Goal: Navigation & Orientation: Find specific page/section

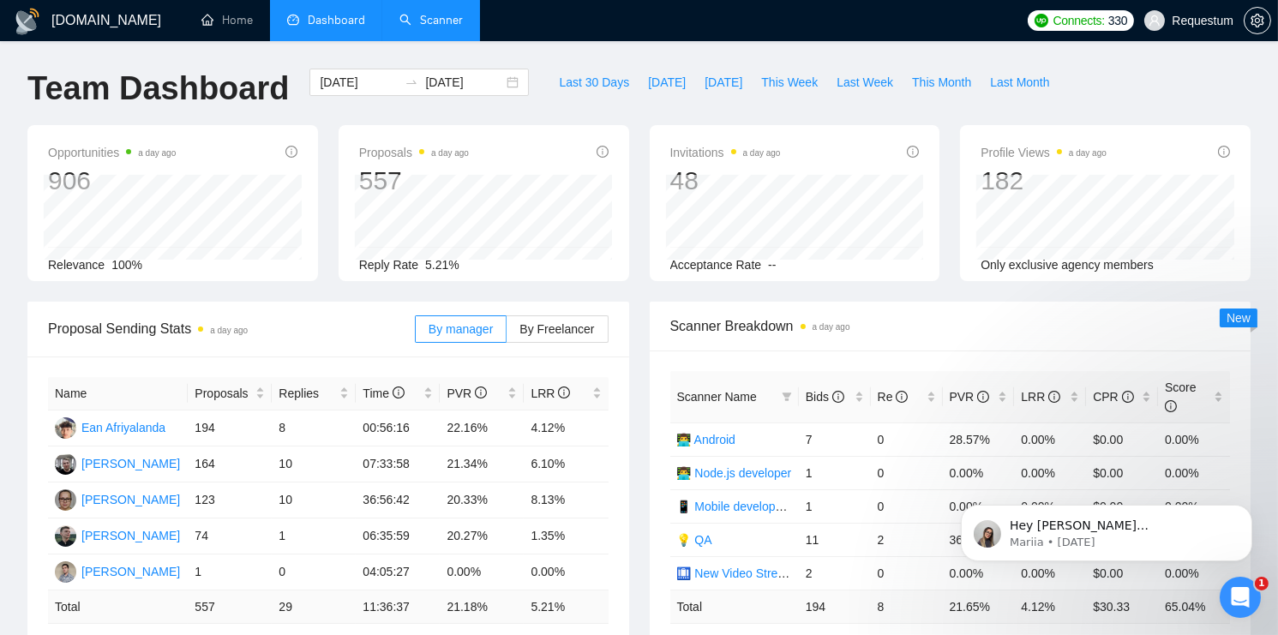
click at [446, 21] on link "Scanner" at bounding box center [431, 20] width 63 height 15
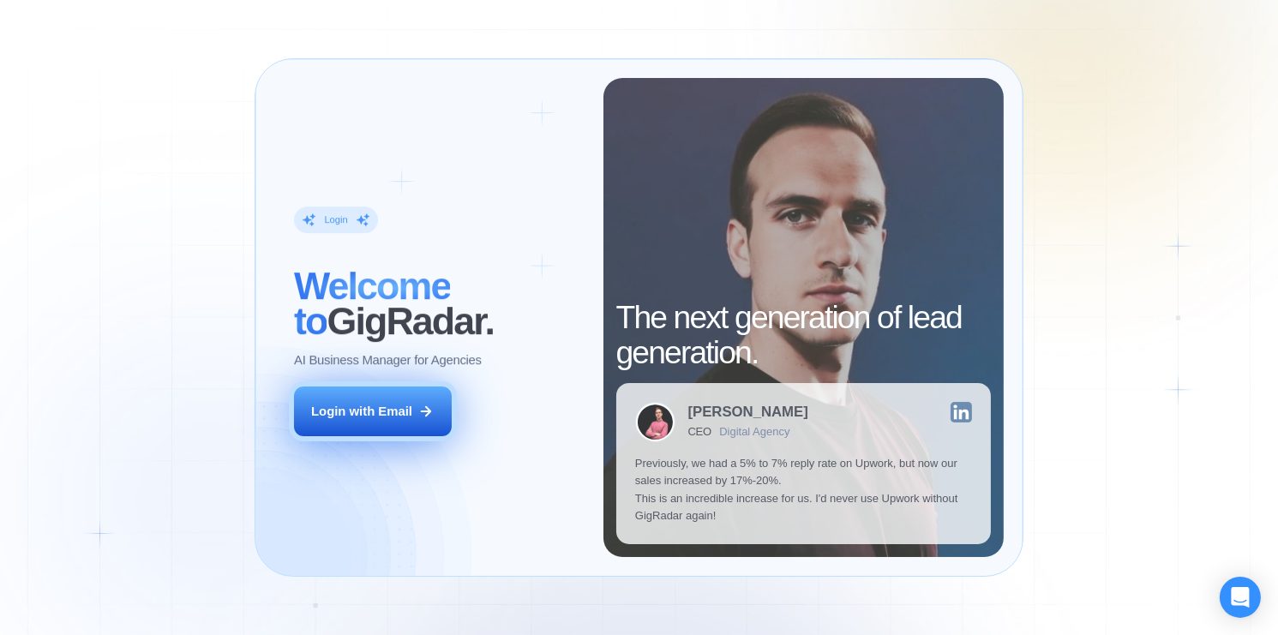
click at [413, 401] on button "Login with Email" at bounding box center [373, 412] width 159 height 50
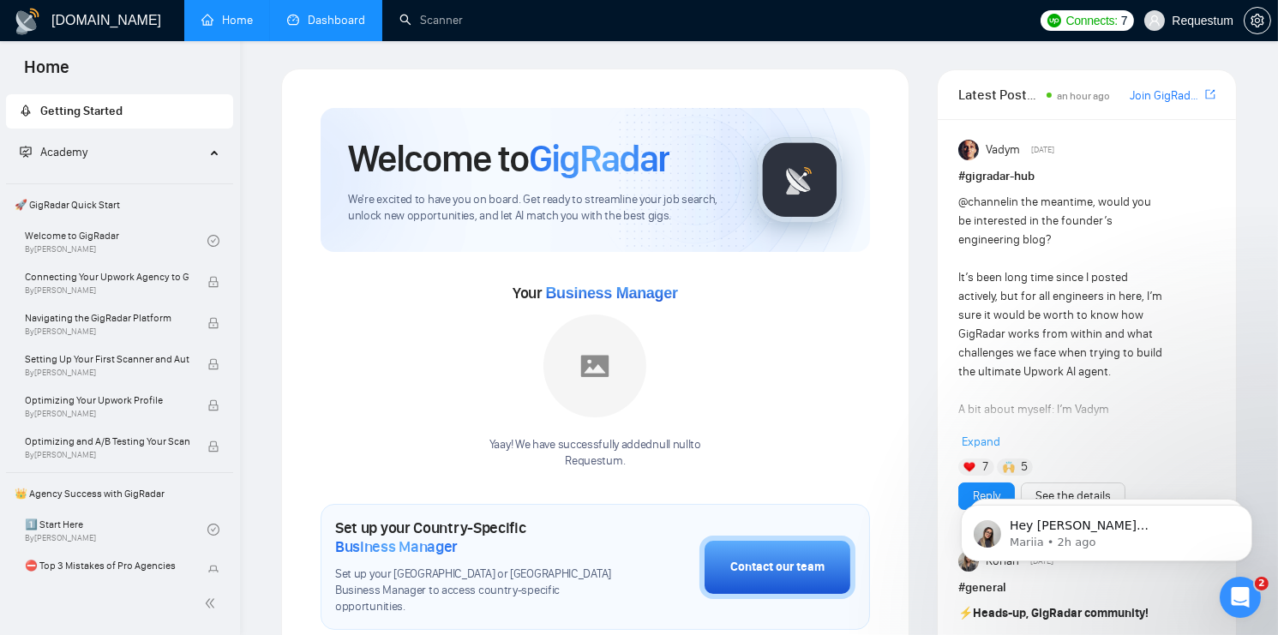
click at [313, 24] on link "Dashboard" at bounding box center [326, 20] width 78 height 15
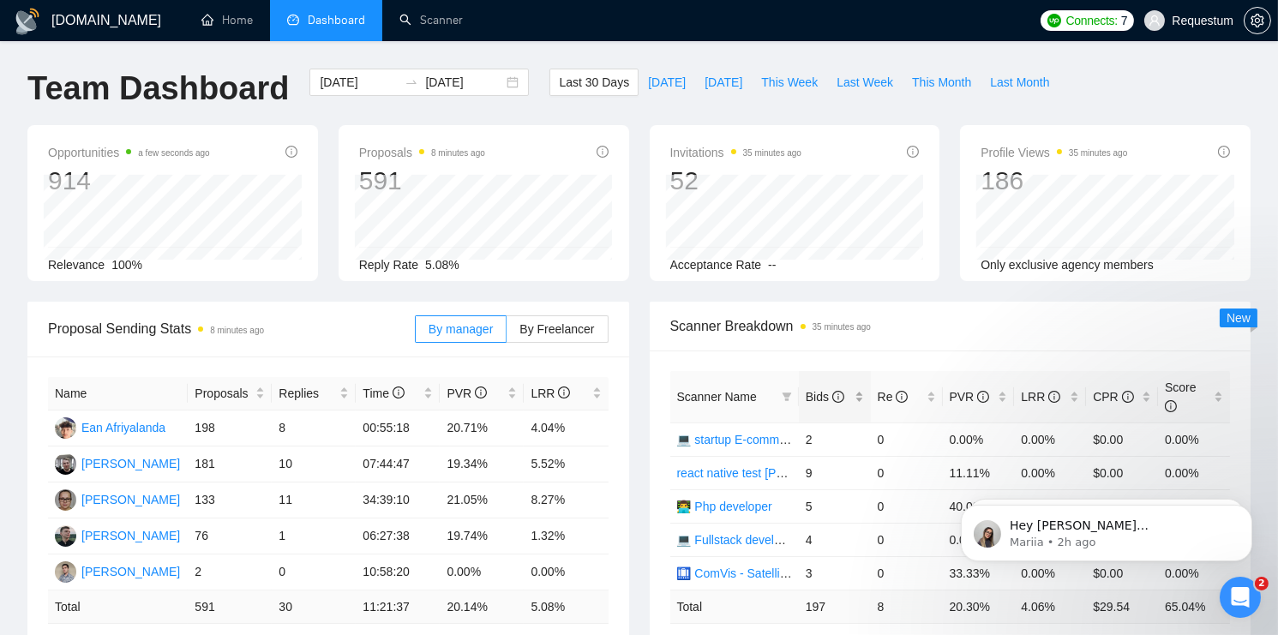
click at [857, 396] on div "Bids" at bounding box center [835, 397] width 58 height 19
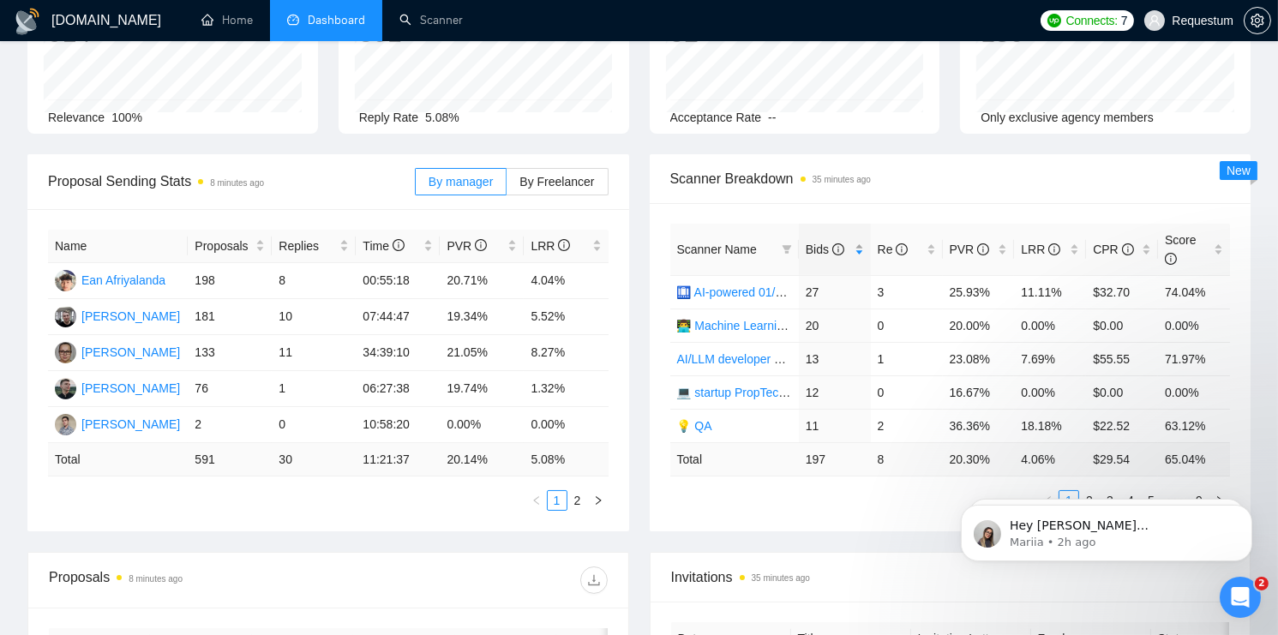
click at [857, 246] on div "Bids" at bounding box center [835, 249] width 58 height 19
click at [855, 249] on div "Bids" at bounding box center [835, 249] width 58 height 19
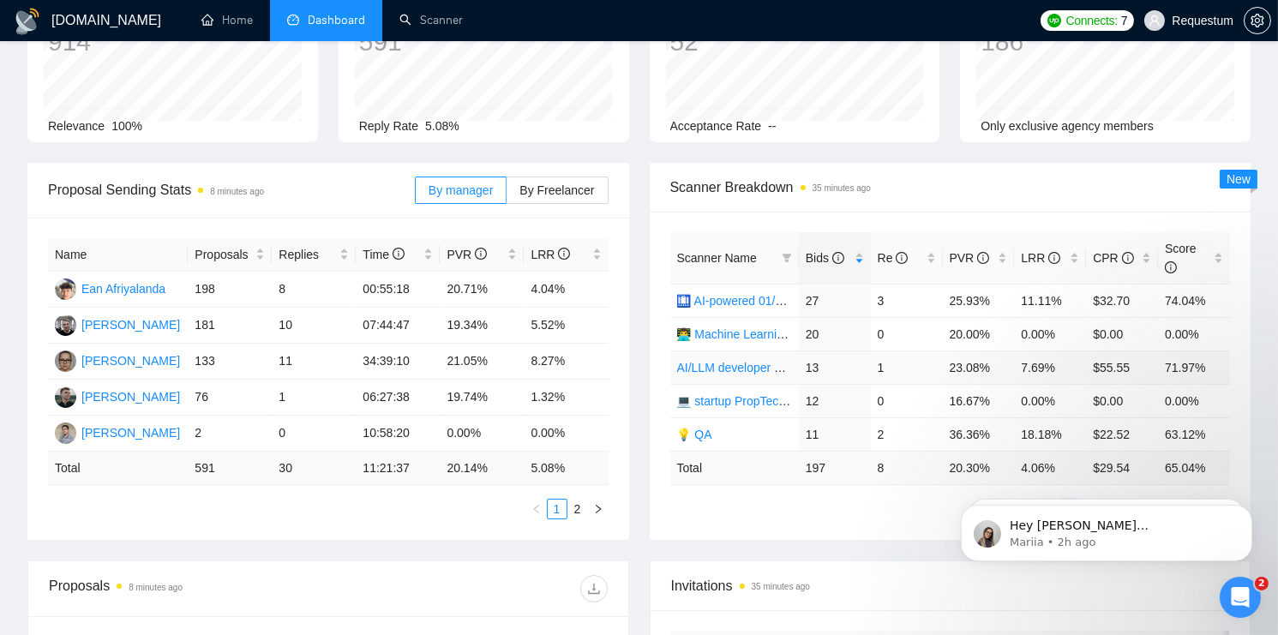
scroll to position [135, 0]
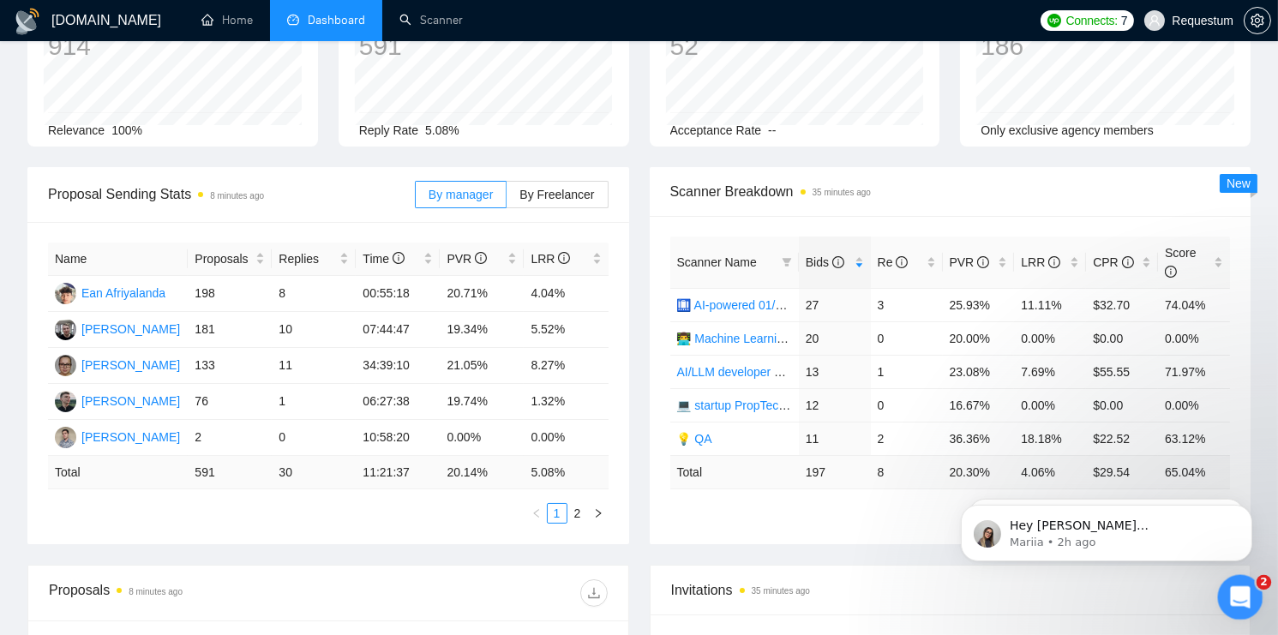
click at [1226, 586] on div "Open Intercom Messenger" at bounding box center [1238, 595] width 57 height 57
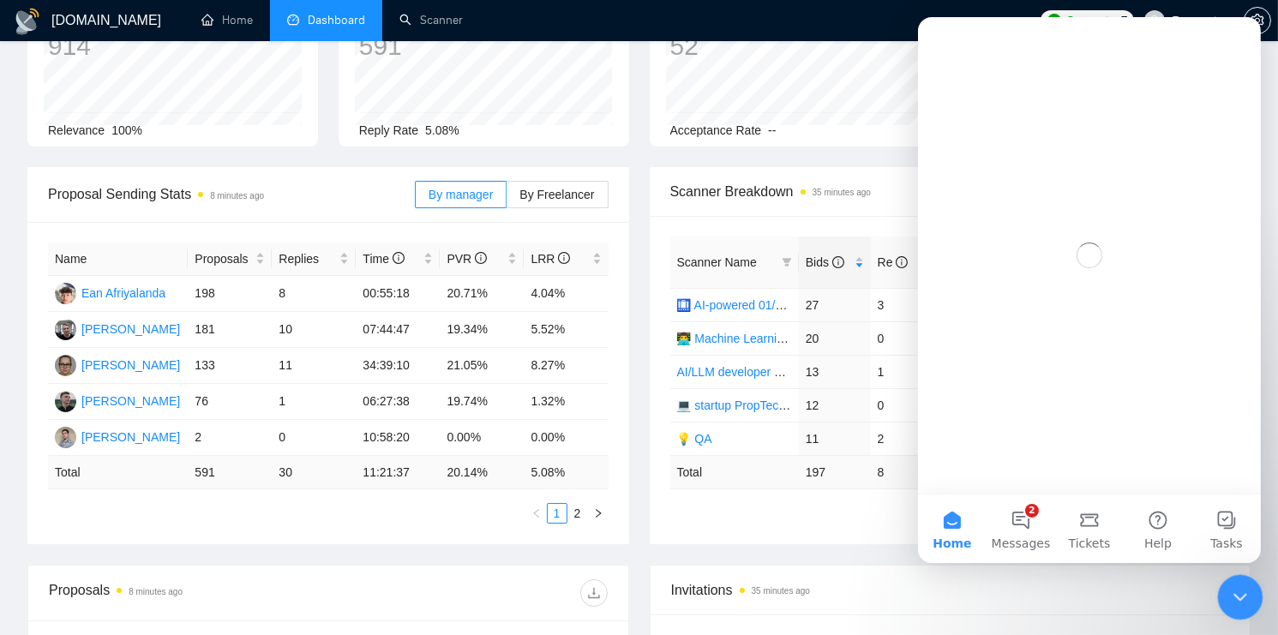
scroll to position [0, 0]
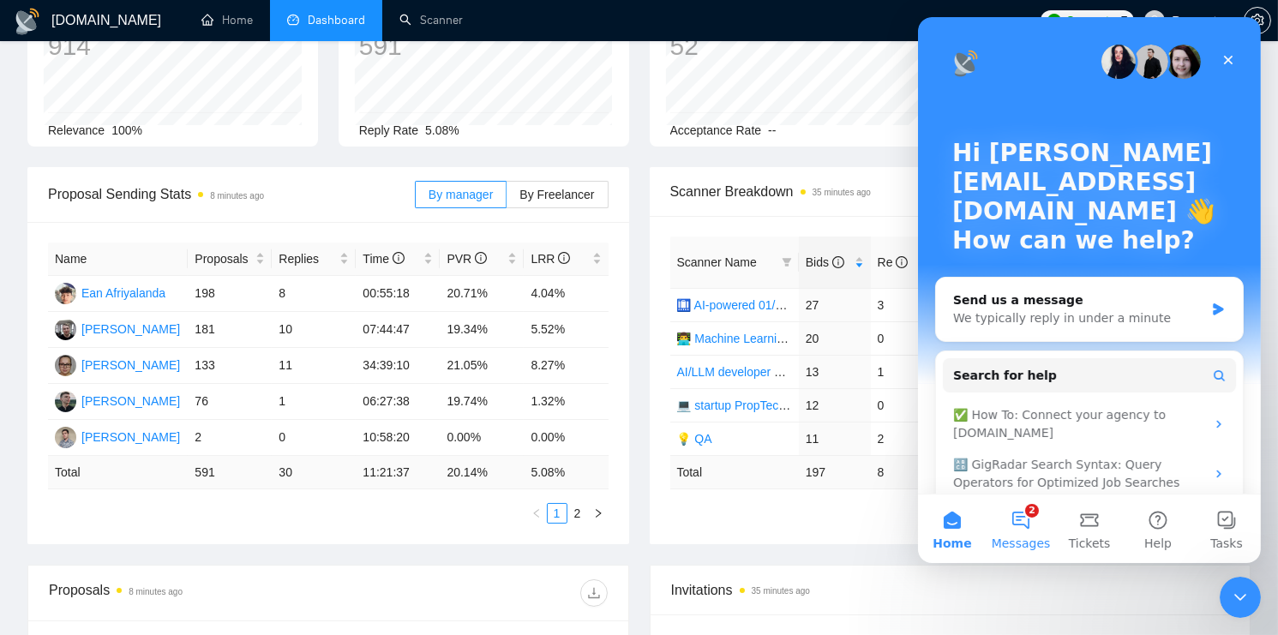
click at [1024, 516] on button "2 Messages" at bounding box center [1020, 529] width 69 height 69
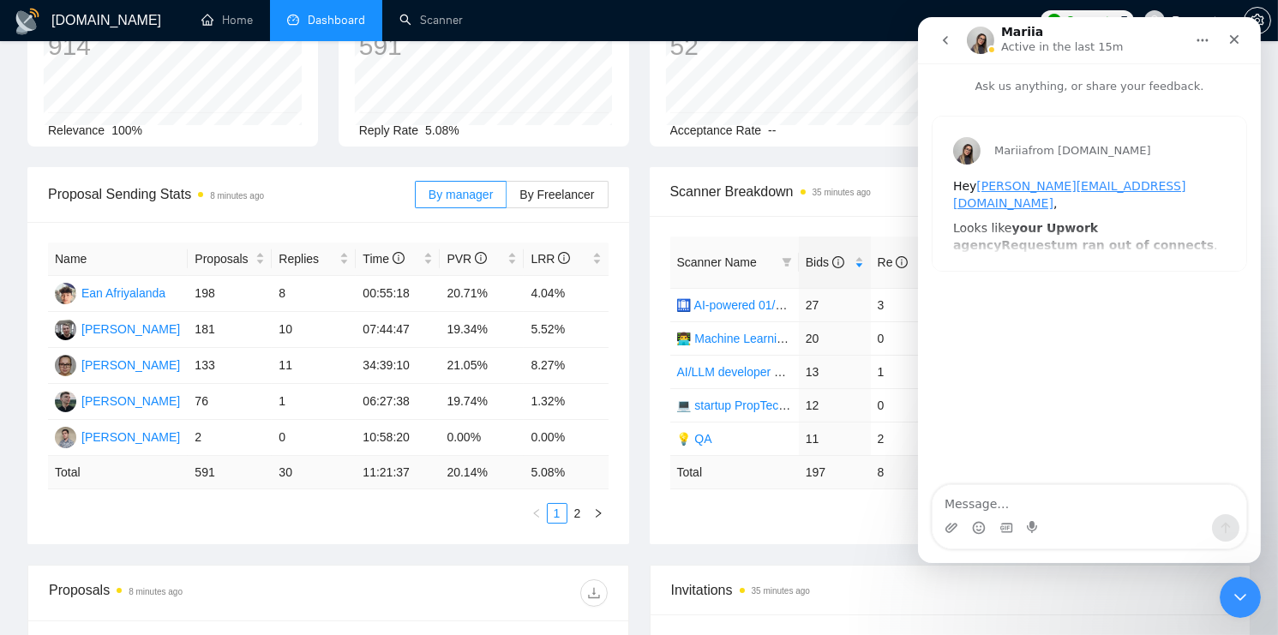
click at [942, 33] on icon "go back" at bounding box center [945, 40] width 14 height 14
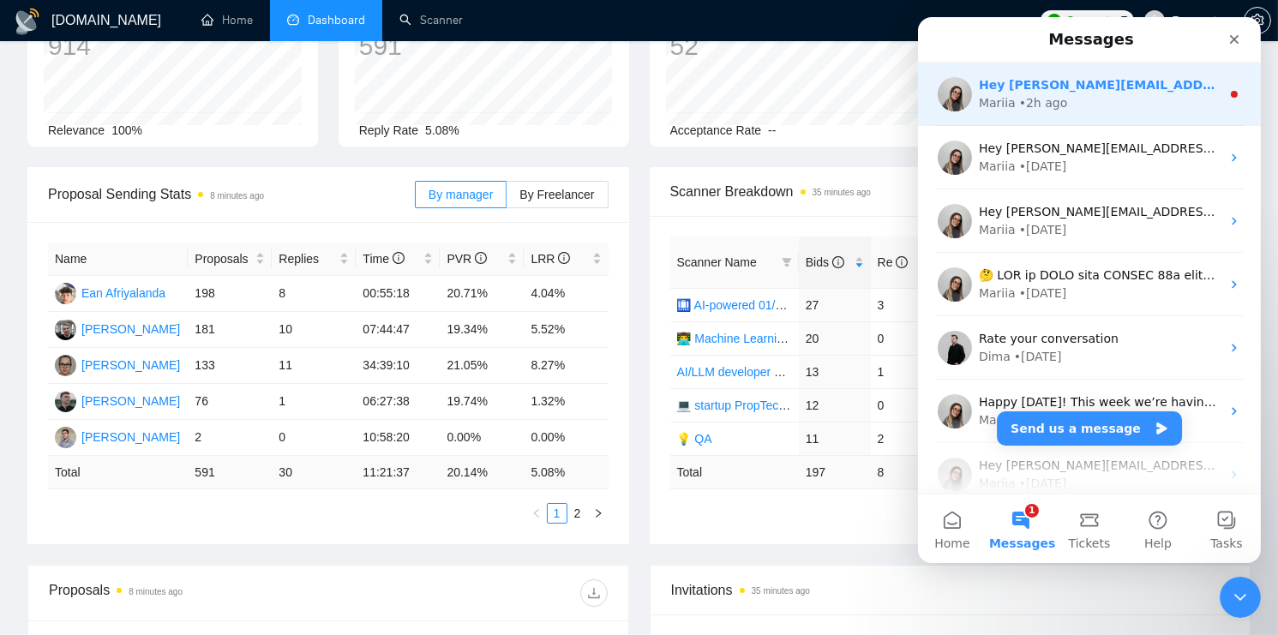
click at [1035, 111] on div "• 2h ago" at bounding box center [1043, 103] width 49 height 18
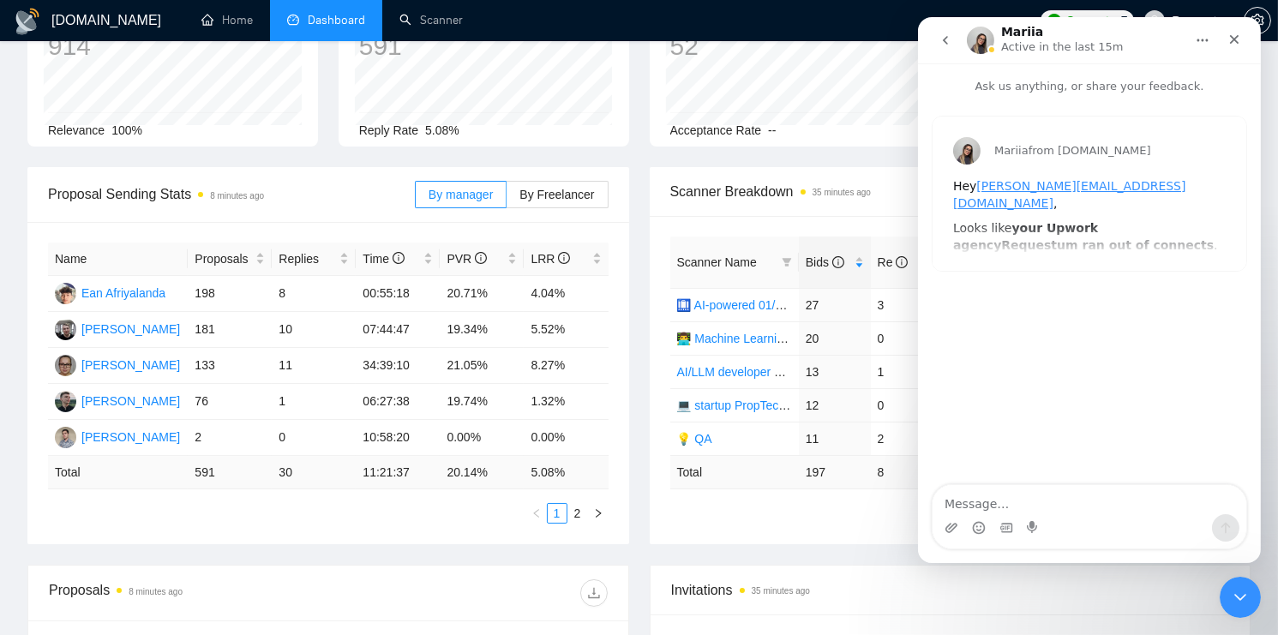
click at [947, 41] on icon "go back" at bounding box center [945, 40] width 14 height 14
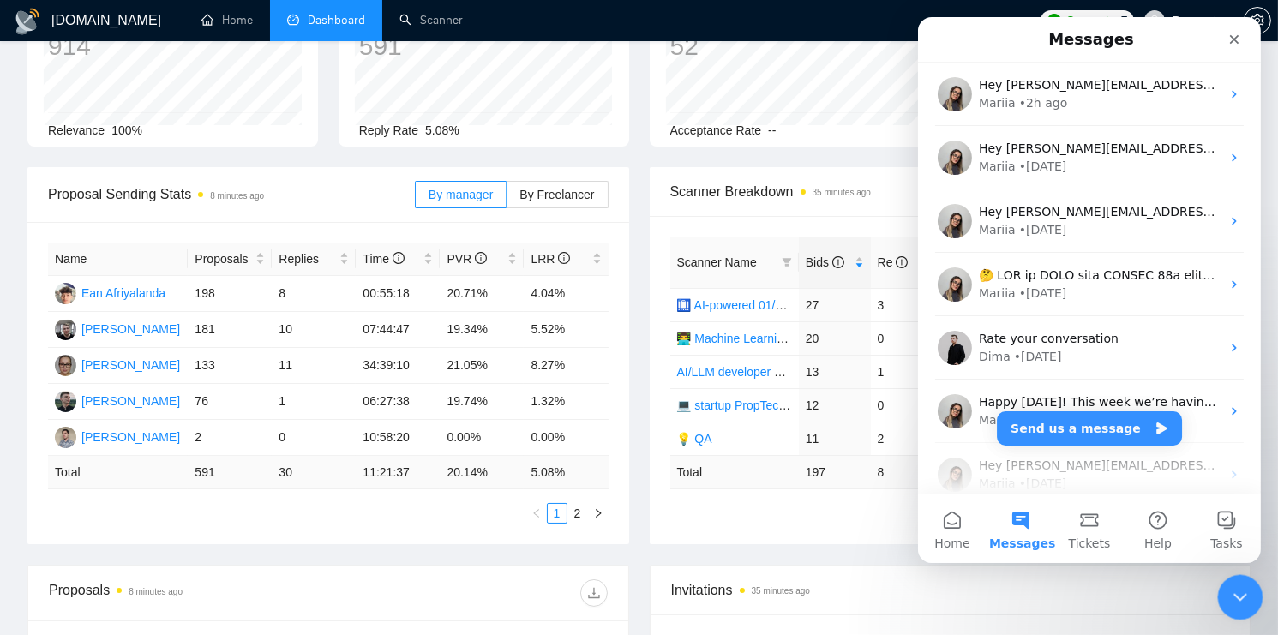
click at [1238, 602] on icon "Close Intercom Messenger" at bounding box center [1238, 595] width 21 height 21
